Goal: Find specific page/section: Find specific page/section

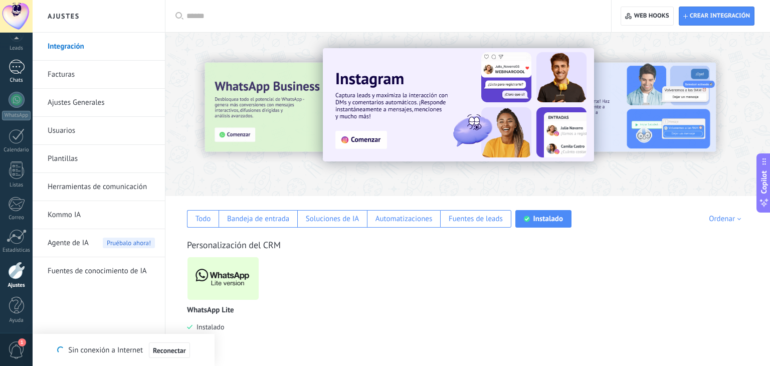
click at [19, 69] on div at bounding box center [17, 67] width 16 height 15
